Goal: Information Seeking & Learning: Learn about a topic

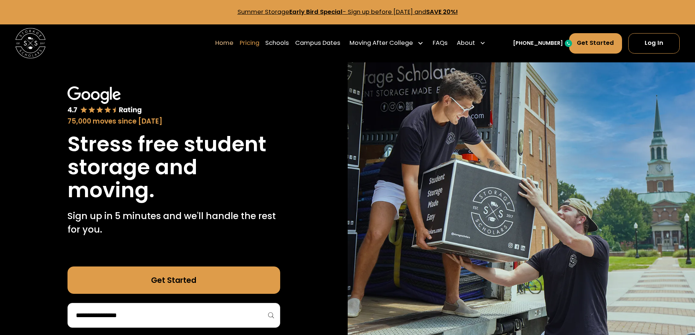
click at [259, 40] on link "Pricing" at bounding box center [250, 42] width 20 height 21
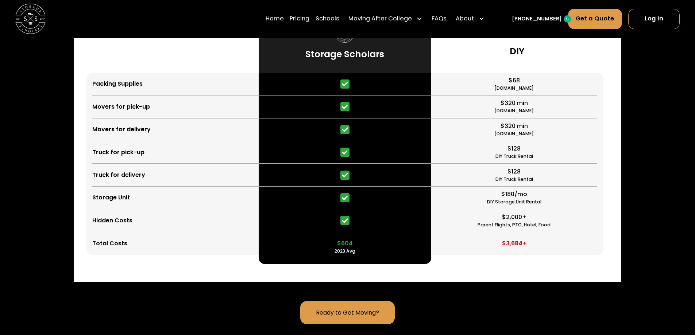
scroll to position [1767, 0]
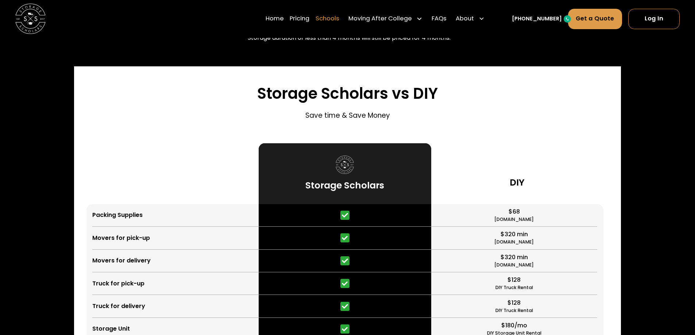
click at [334, 18] on link "Schools" at bounding box center [328, 18] width 24 height 21
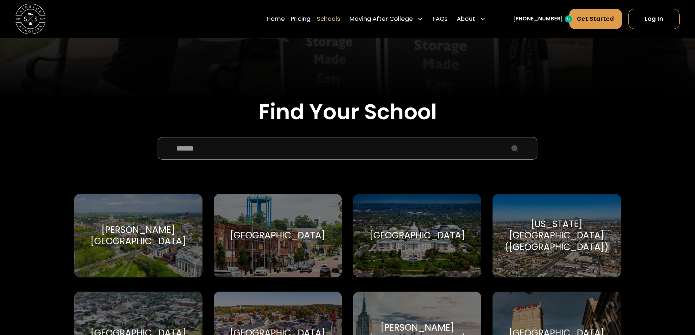
scroll to position [182, 0]
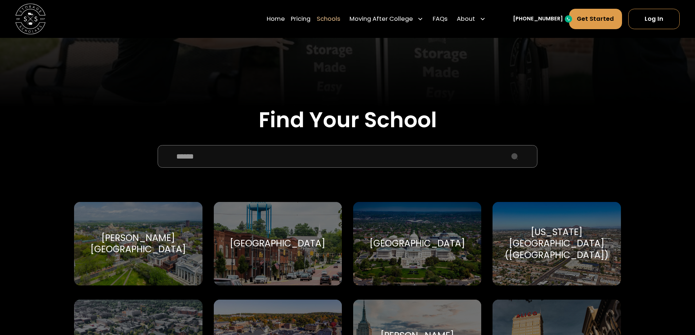
click at [248, 164] on input "School Select Form" at bounding box center [348, 156] width 380 height 23
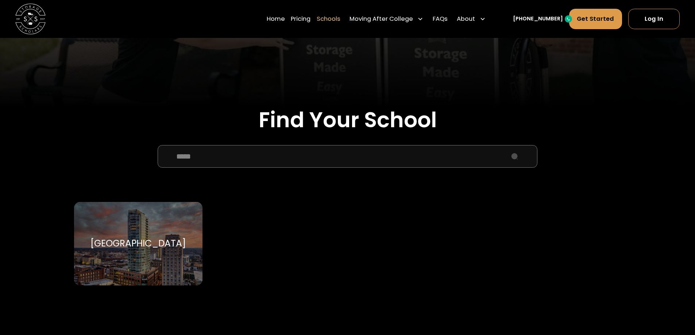
type input "****"
click at [131, 248] on div "[GEOGRAPHIC_DATA]" at bounding box center [139, 243] width 96 height 11
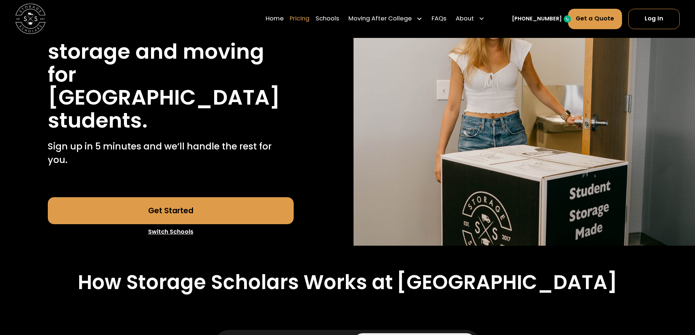
click at [309, 20] on link "Pricing" at bounding box center [300, 18] width 20 height 21
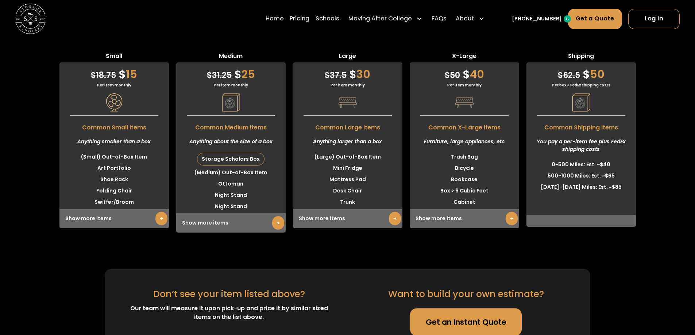
scroll to position [2208, 0]
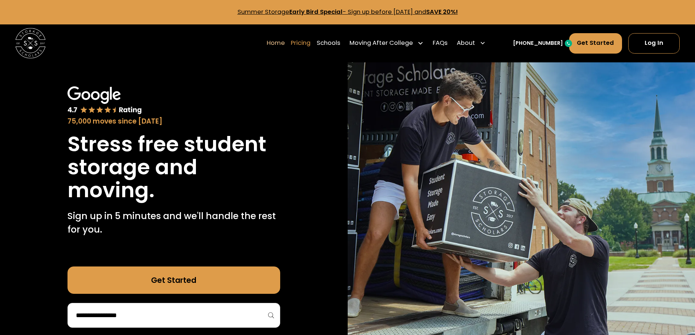
click at [311, 39] on link "Pricing" at bounding box center [301, 42] width 20 height 21
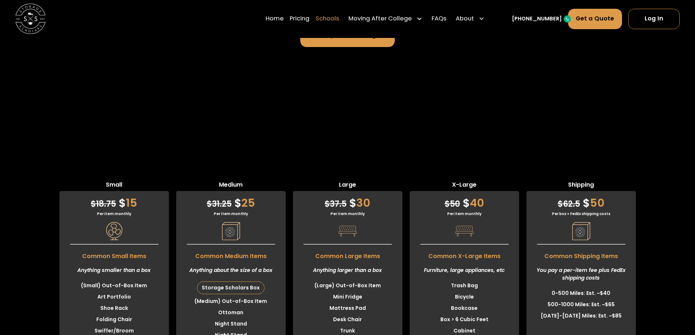
click at [339, 18] on link "Schools" at bounding box center [328, 18] width 24 height 21
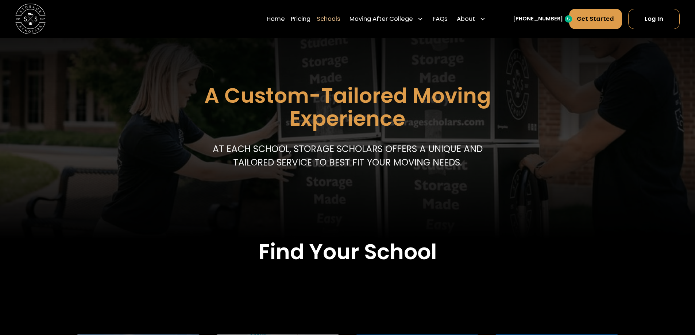
scroll to position [146, 0]
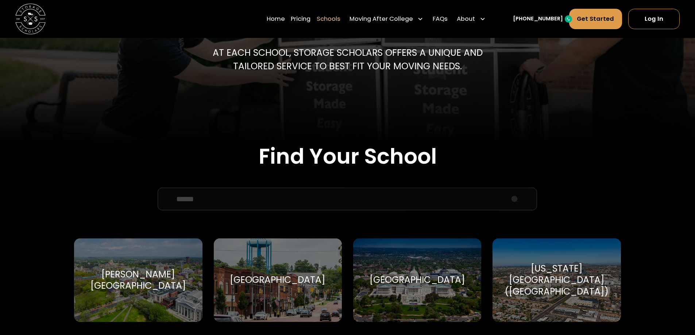
click at [244, 200] on input "School Select Form" at bounding box center [348, 199] width 380 height 23
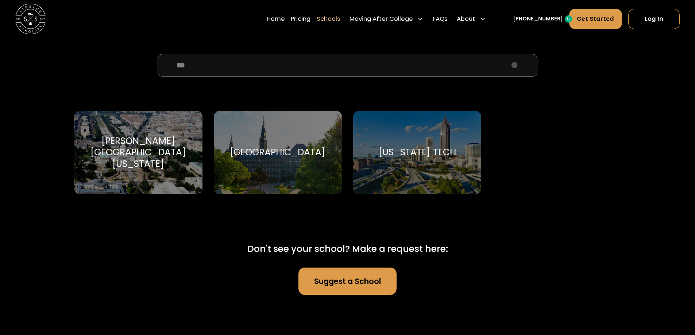
scroll to position [255, 0]
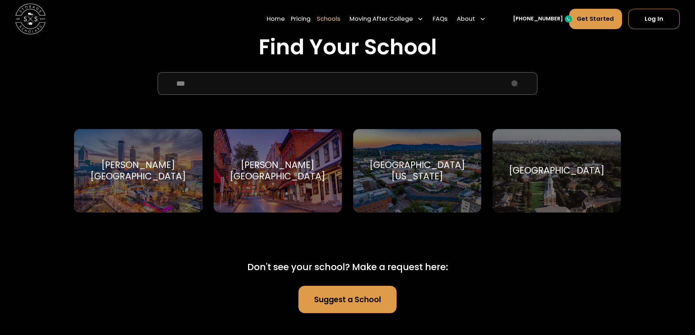
type input "***"
click at [421, 173] on div "University of Oregon" at bounding box center [417, 170] width 110 height 23
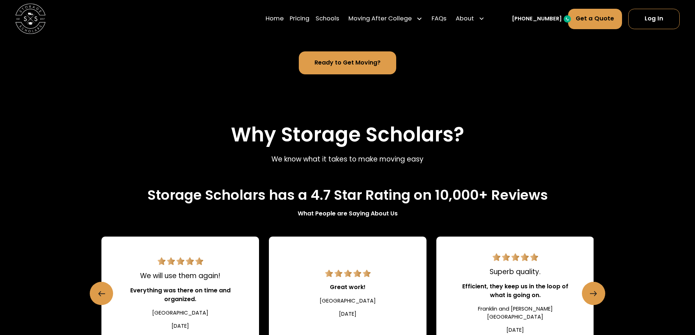
scroll to position [766, 0]
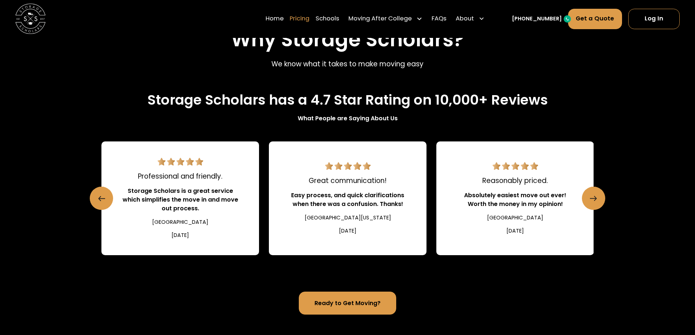
click at [309, 15] on link "Pricing" at bounding box center [300, 18] width 20 height 21
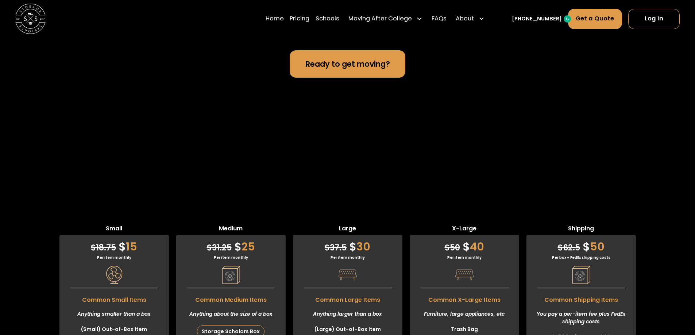
scroll to position [1764, 0]
